Goal: Find specific page/section: Find specific page/section

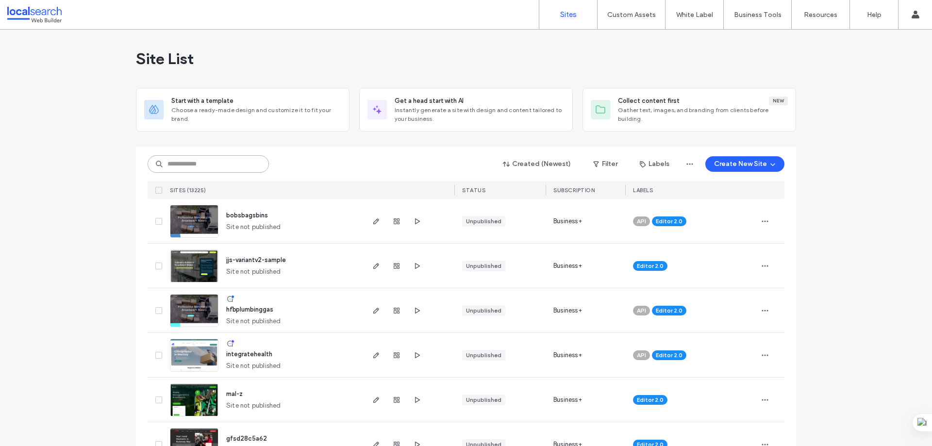
click at [208, 168] on input at bounding box center [208, 163] width 121 height 17
click at [641, 18] on label "Custom Assets" at bounding box center [631, 15] width 49 height 8
click at [635, 35] on link "Custom Templates" at bounding box center [652, 40] width 94 height 20
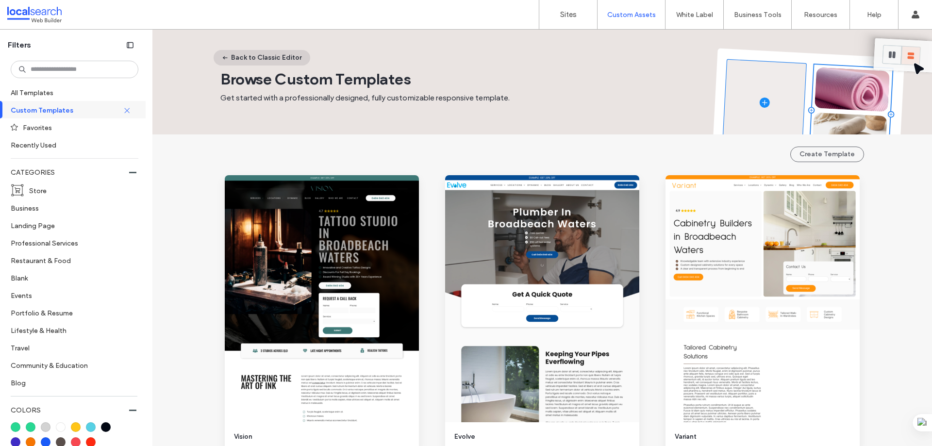
click at [271, 62] on button "Back to Classic Editor" at bounding box center [262, 58] width 97 height 16
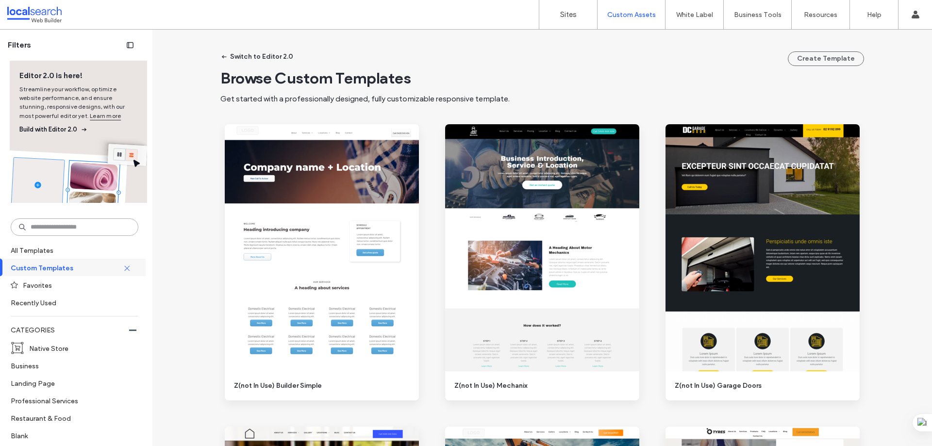
click at [71, 227] on input at bounding box center [75, 226] width 128 height 17
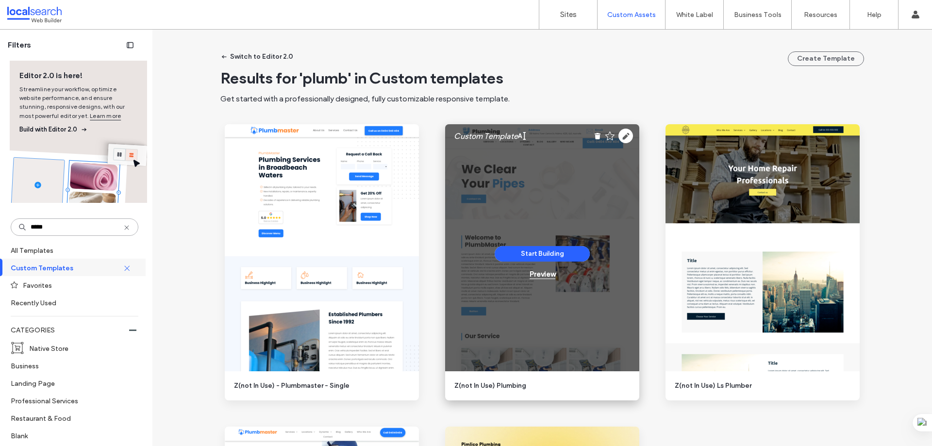
type input "*****"
click at [535, 275] on div "Preview" at bounding box center [543, 274] width 26 height 9
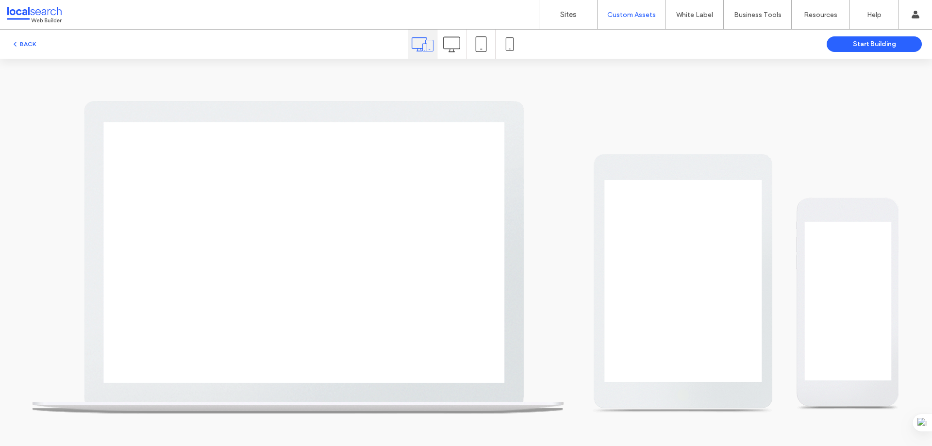
click at [448, 41] on icon at bounding box center [451, 44] width 17 height 17
